Goal: Information Seeking & Learning: Find specific fact

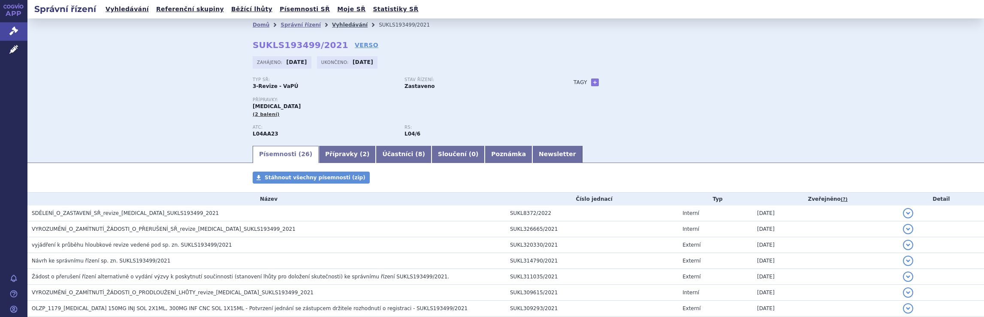
click at [335, 24] on link "Vyhledávání" at bounding box center [350, 25] width 36 height 6
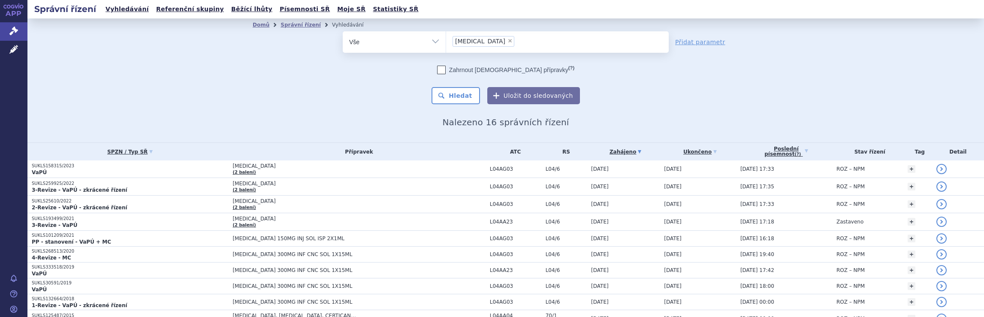
click at [510, 45] on ul "× Tysabri" at bounding box center [557, 40] width 223 height 19
click at [446, 45] on select "Tysabri" at bounding box center [446, 41] width 0 height 21
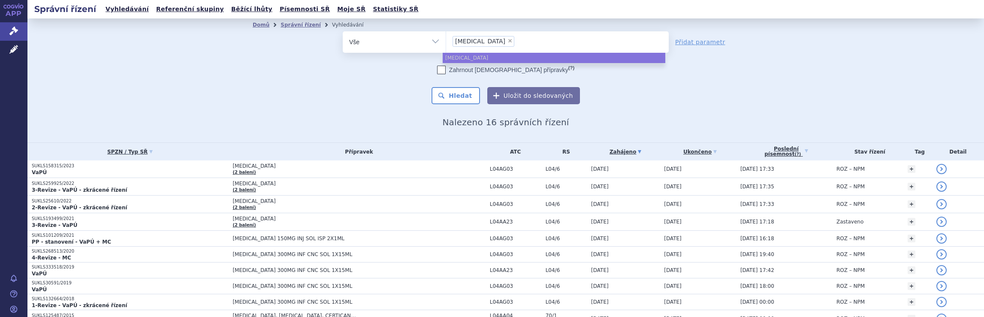
select select
type input "Tysabri"
type input "T"
type input "na"
type input "nata"
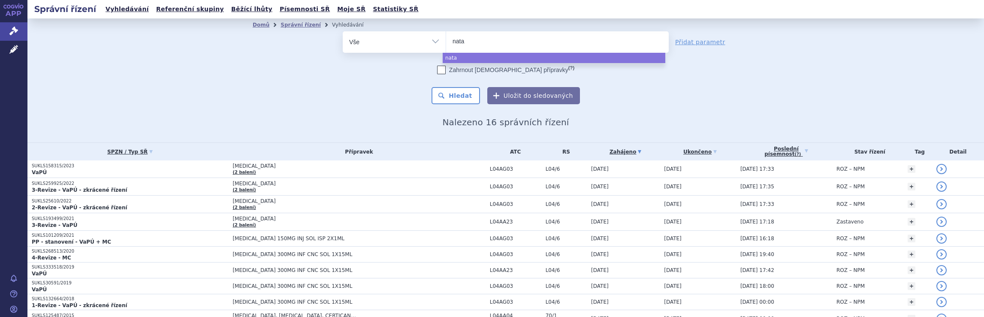
type input "natal"
type input "natali"
type input "nataliz"
type input "natalizu"
type input "natalizuma"
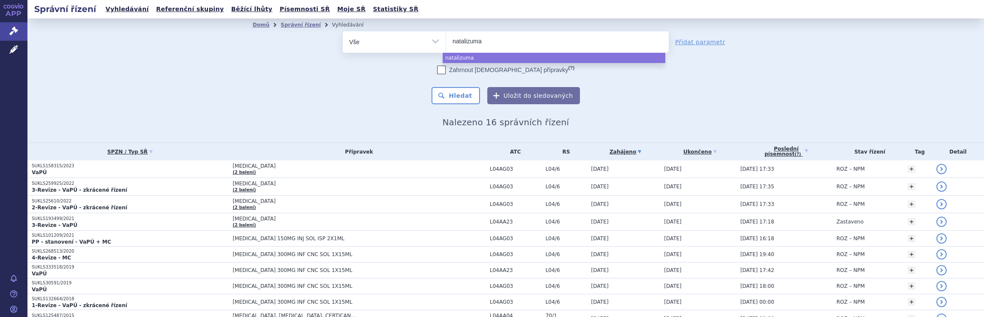
type input "natalizumab"
select select "natalizumab"
click at [455, 95] on button "Hledat" at bounding box center [456, 95] width 48 height 17
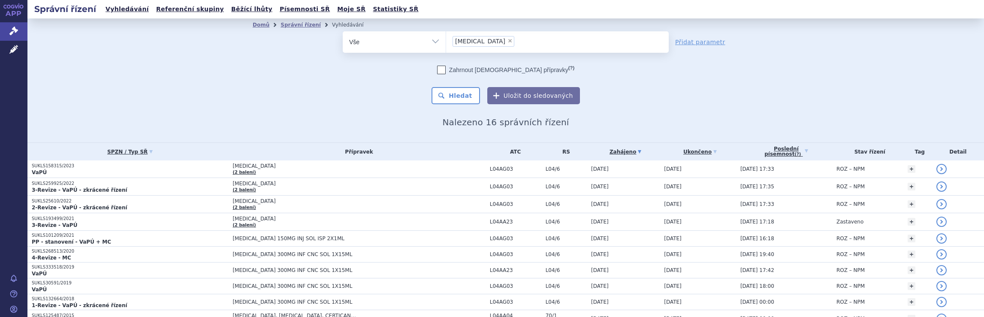
click at [514, 42] on ul "× natalizumab" at bounding box center [557, 40] width 223 height 19
click at [446, 42] on select "natalizumab" at bounding box center [446, 41] width 0 height 21
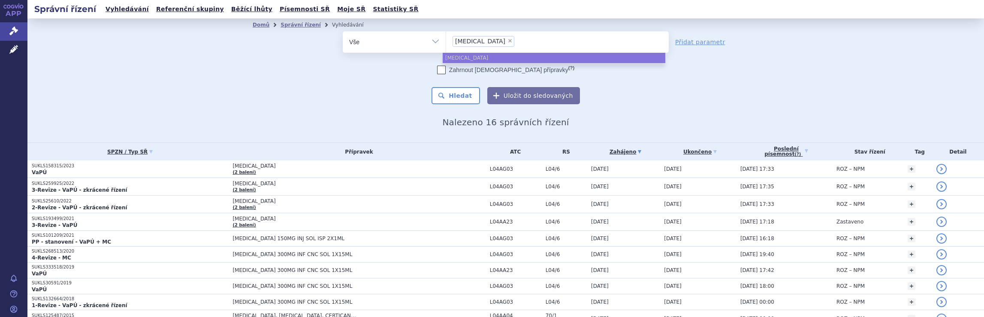
select select
type input "natalizumab"
type input "natalizum"
type input "n"
type input "ty"
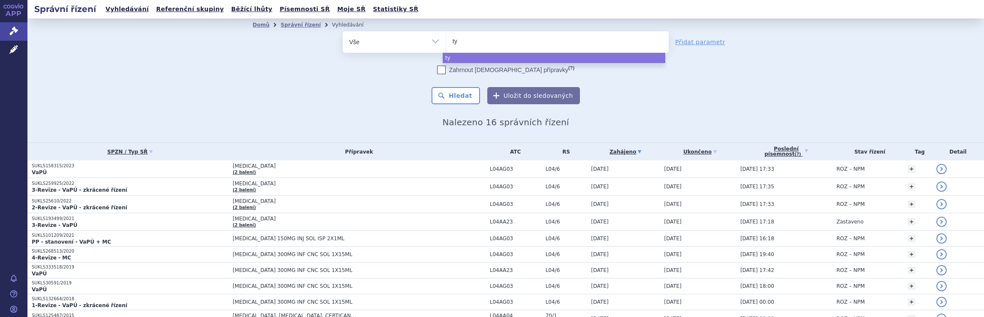
type input "tyr"
type input "tyru"
type input "tyruk"
type input "tyruko"
select select "tyruko"
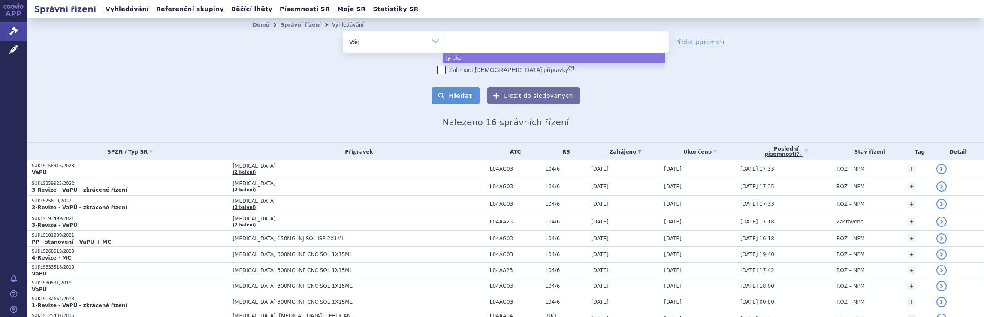
click at [463, 95] on button "Hledat" at bounding box center [456, 95] width 48 height 17
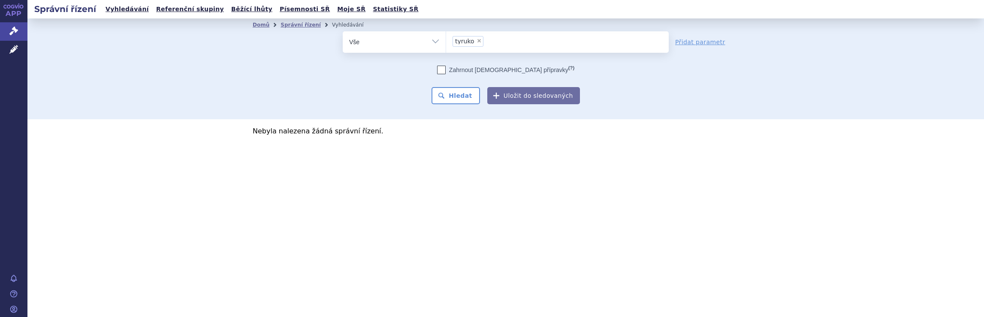
click at [510, 40] on ul "× tyruko" at bounding box center [557, 40] width 223 height 19
click at [446, 40] on select "tyruko" at bounding box center [446, 41] width 0 height 21
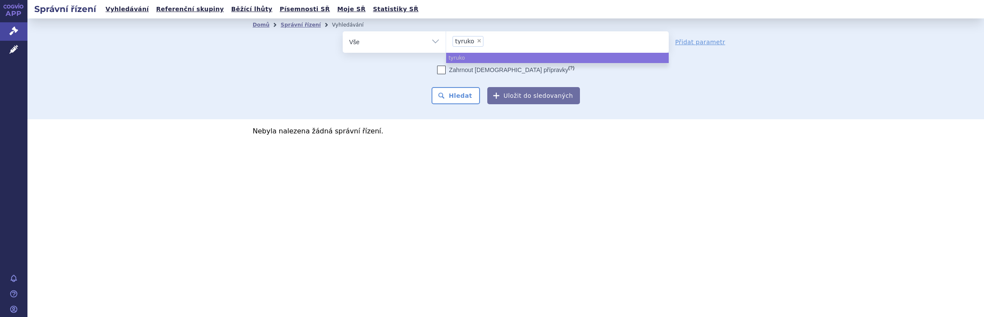
select select
type input "tyruko"
type input "t"
type input "qa"
type input "qal"
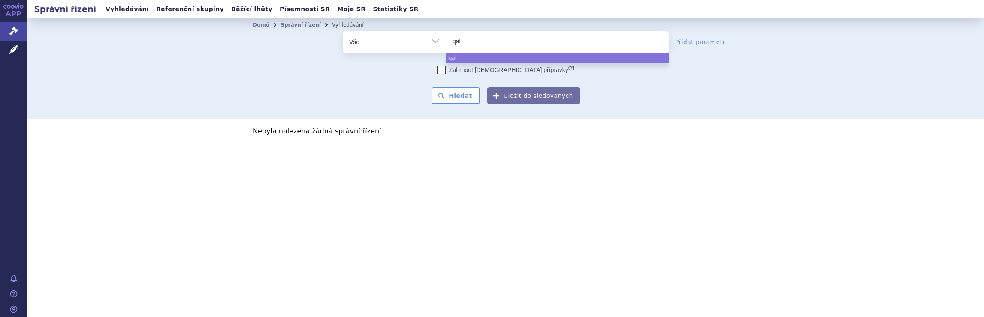
type input "qals"
type input "qalso"
type input "qalsod"
type input "qalsody"
select select "qalsody"
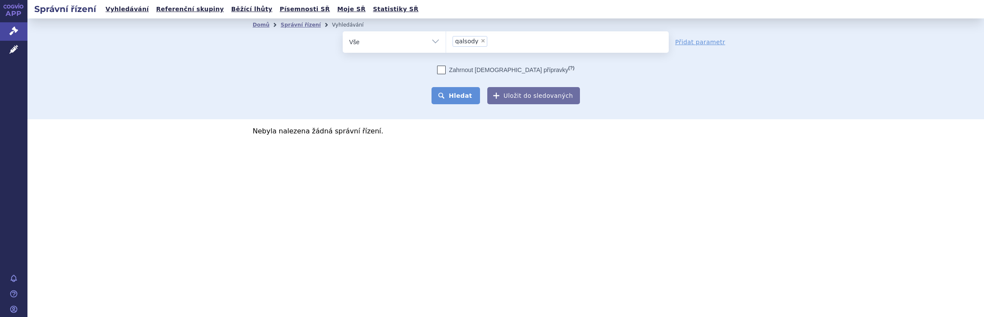
click at [463, 93] on button "Hledat" at bounding box center [456, 95] width 48 height 17
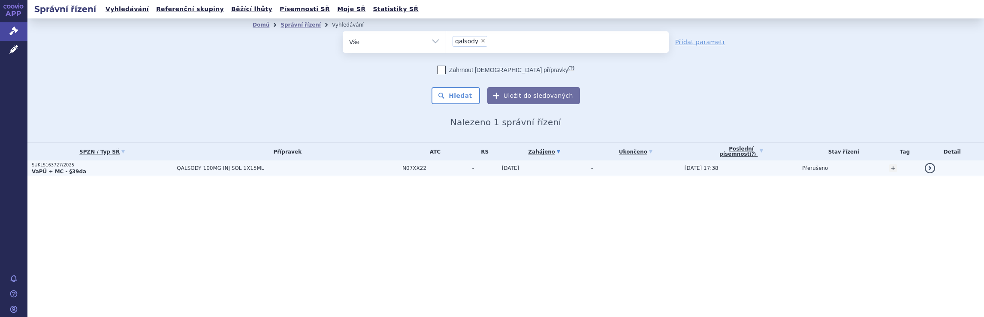
click at [355, 168] on span "QALSODY 100MG INJ SOL 1X15ML" at bounding box center [284, 168] width 215 height 6
